Goal: Check status

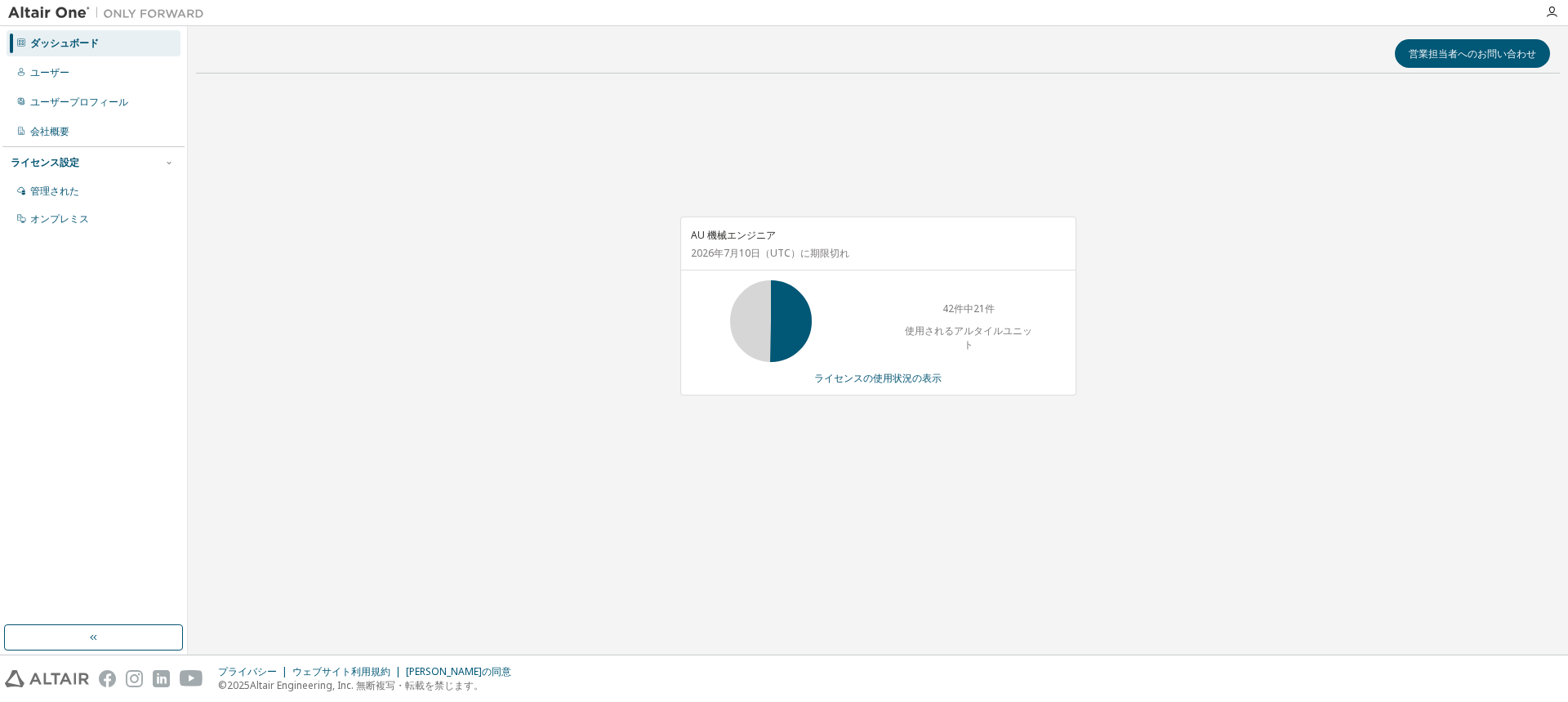
click at [622, 117] on div "AU 機械エンジニア 2026年7月10日 （UTC） に期限切れ 42件中21件 使用されるアルタイルユニット ライセンスの使用状況の表示" at bounding box center [878, 315] width 1364 height 456
click at [313, 199] on div "AU 機械エンジニア 2026年7月10日 （UTC） に期限切れ 42件中21件 使用されるアルタイルユニット ライセンスの使用状況の表示" at bounding box center [878, 315] width 1364 height 456
